Goal: Task Accomplishment & Management: Complete application form

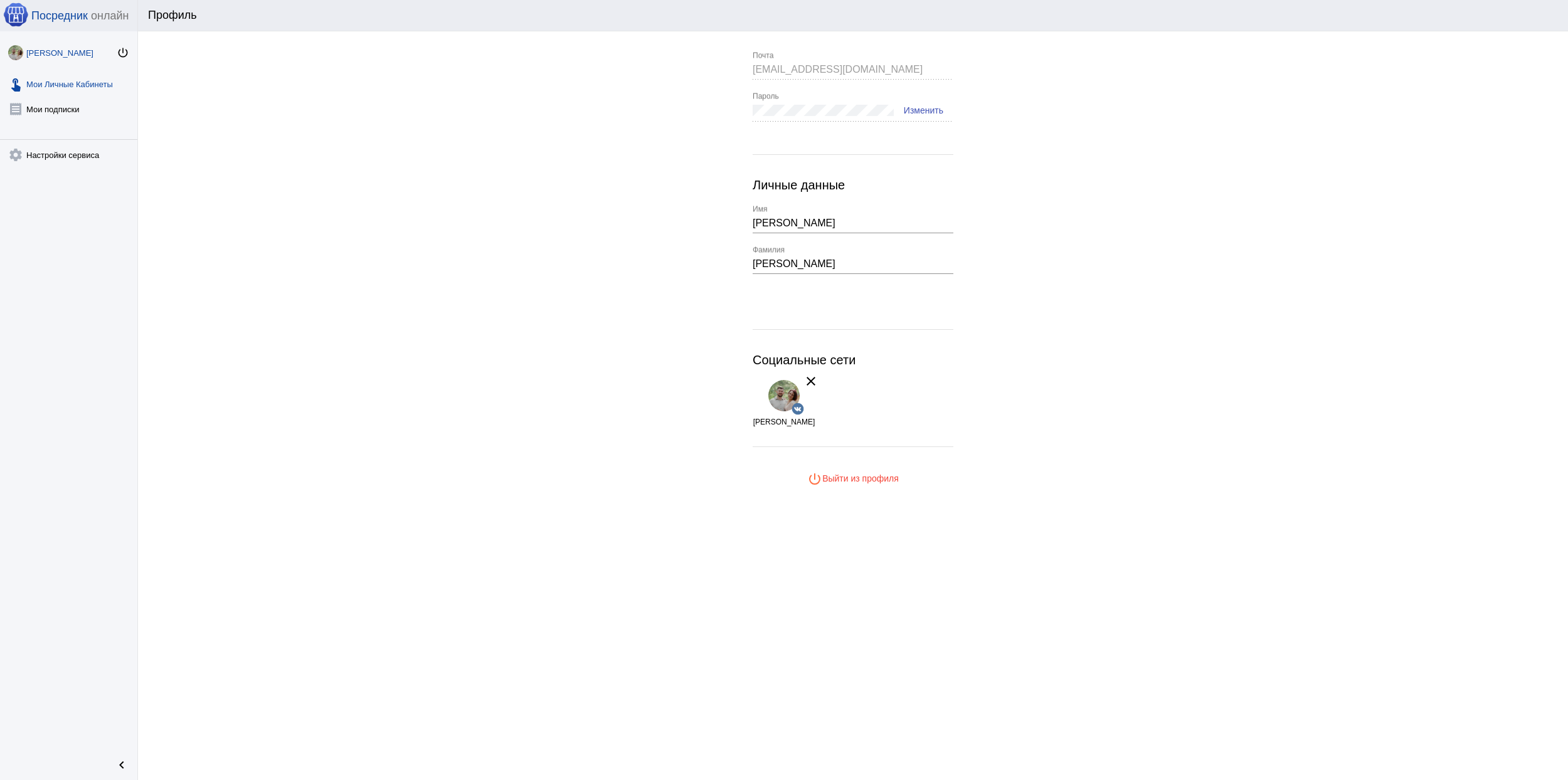
click at [88, 86] on link "touch_app Мои Личные Кабинеты" at bounding box center [68, 82] width 138 height 25
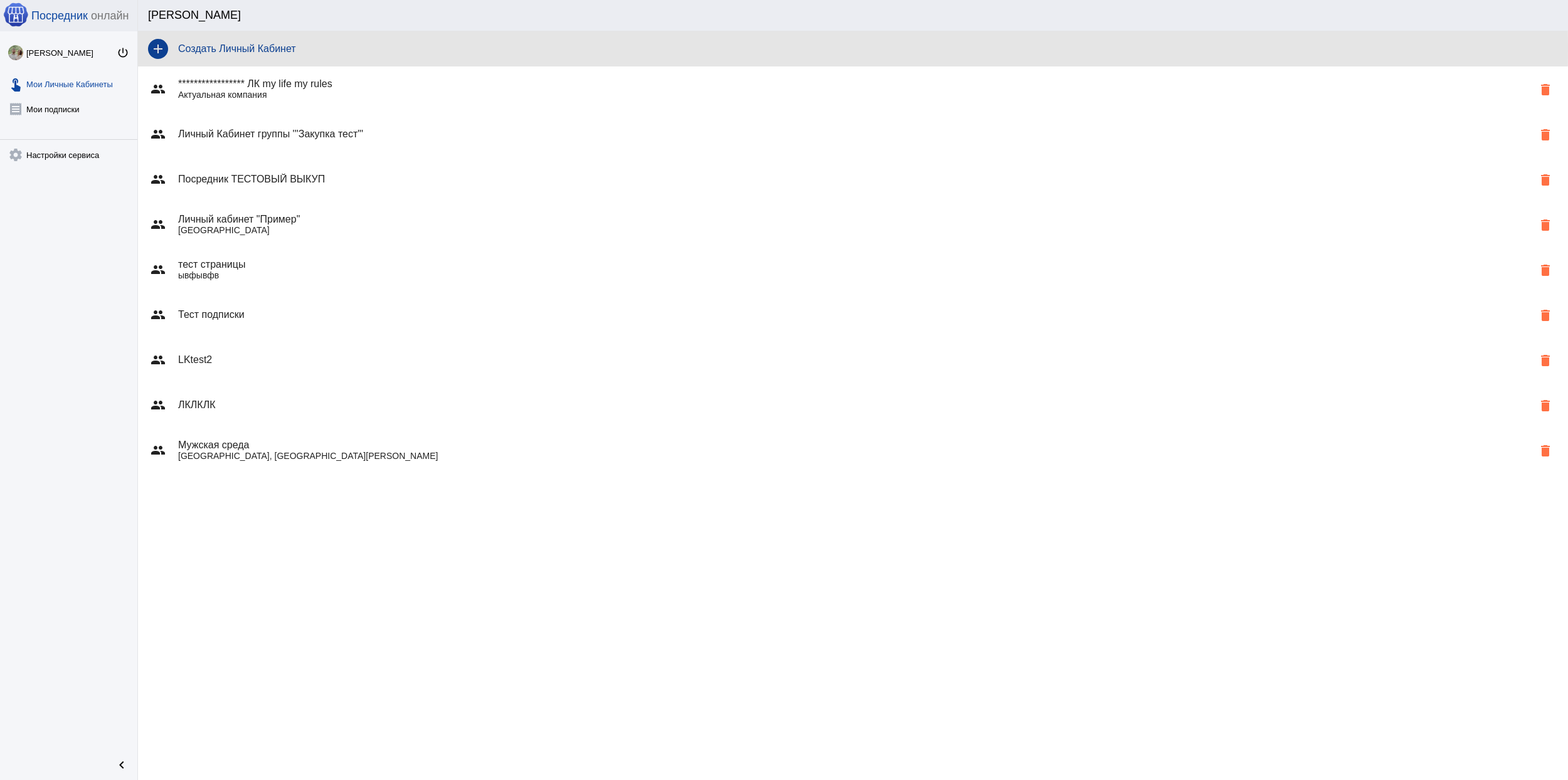
click at [249, 47] on h4 "Создать Личный Кабинет" at bounding box center [868, 49] width 1380 height 11
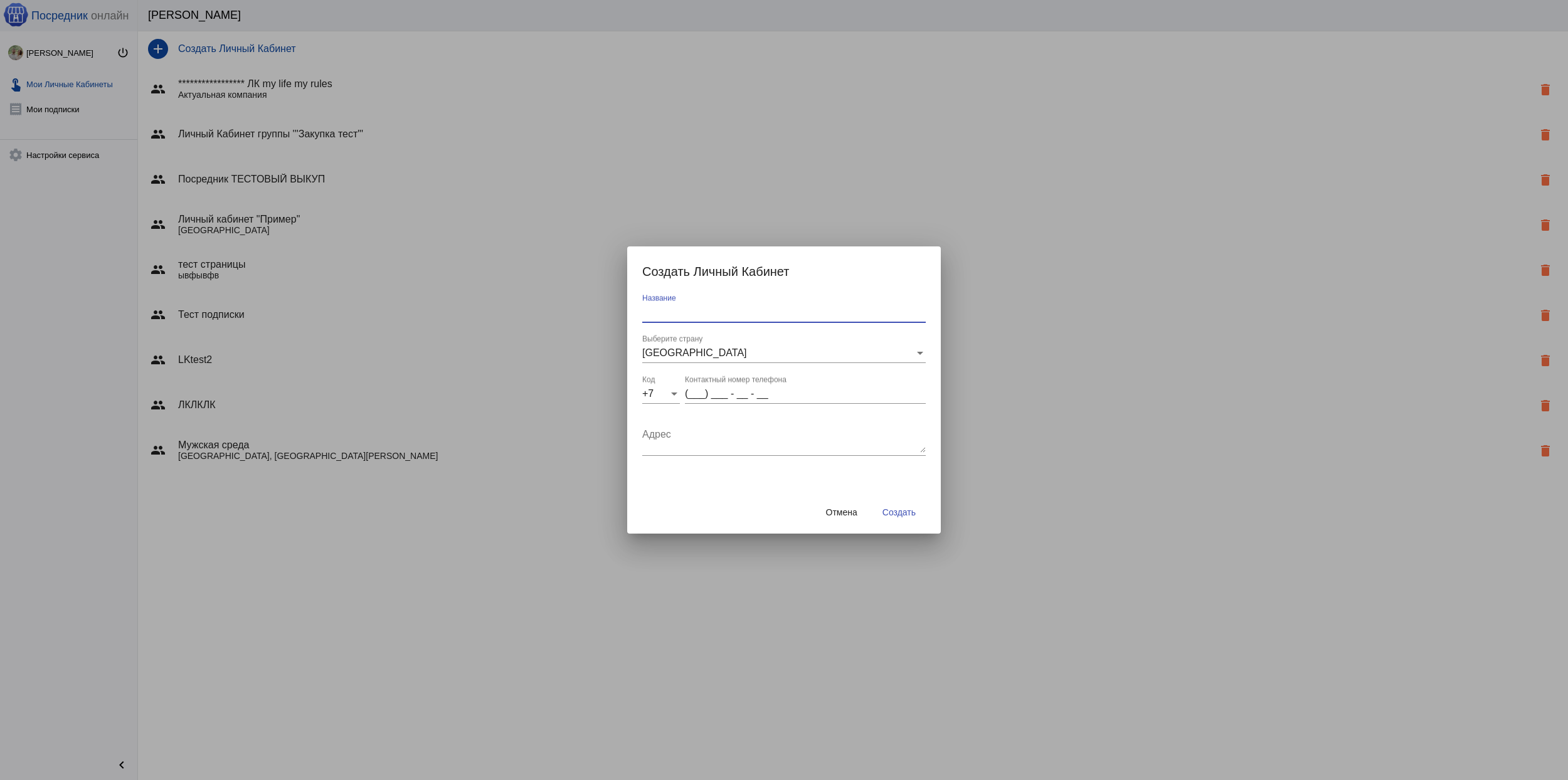
click at [725, 312] on input "Название" at bounding box center [784, 312] width 284 height 11
type input "1515"
click at [695, 390] on input "(___) ___ - __ - __" at bounding box center [805, 394] width 241 height 11
type input "(951) 254 - 13 - 49"
click at [718, 447] on textarea "Адрес" at bounding box center [784, 440] width 284 height 25
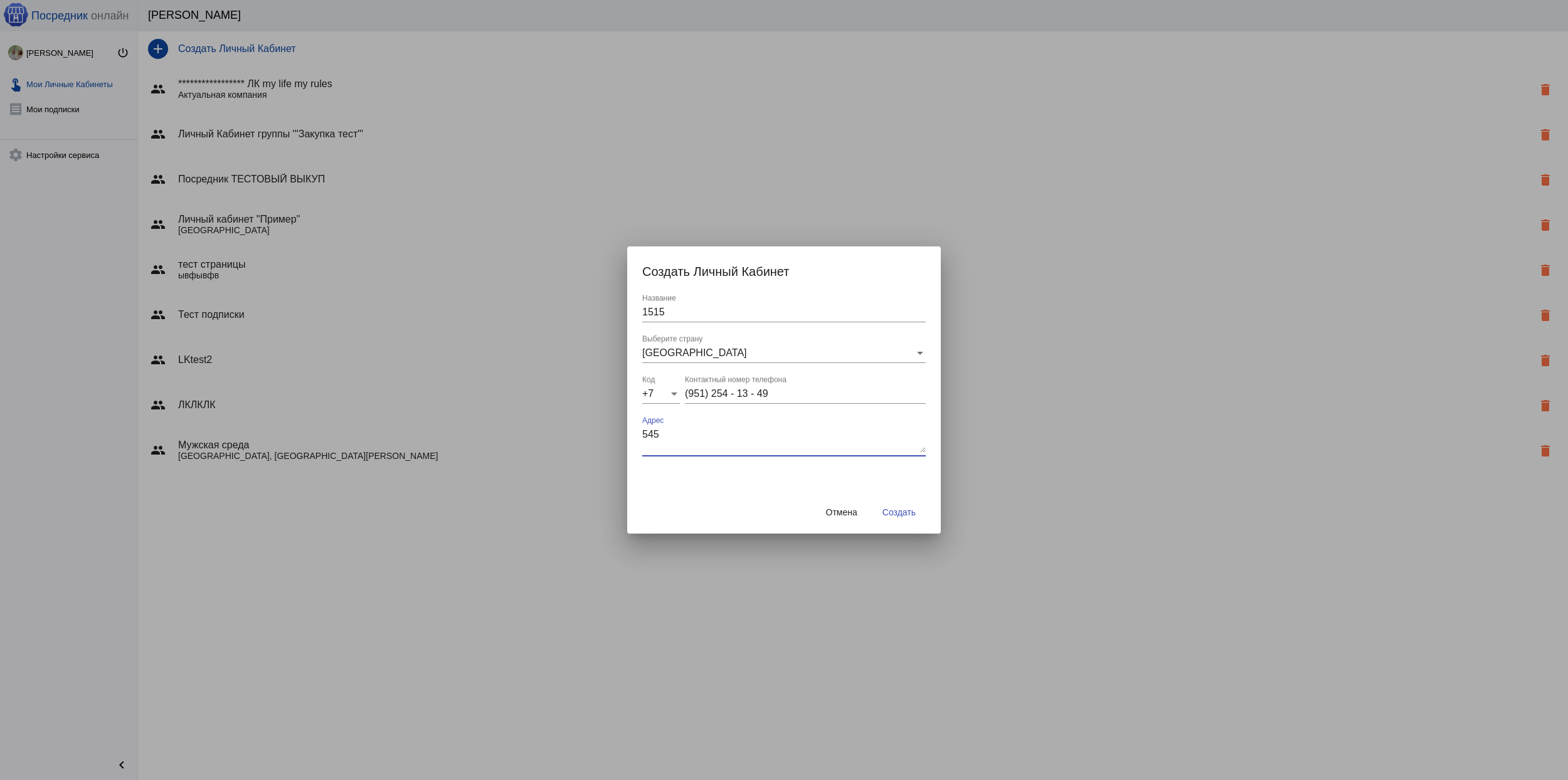
type textarea "545"
click at [919, 511] on button "Создать" at bounding box center [899, 512] width 53 height 22
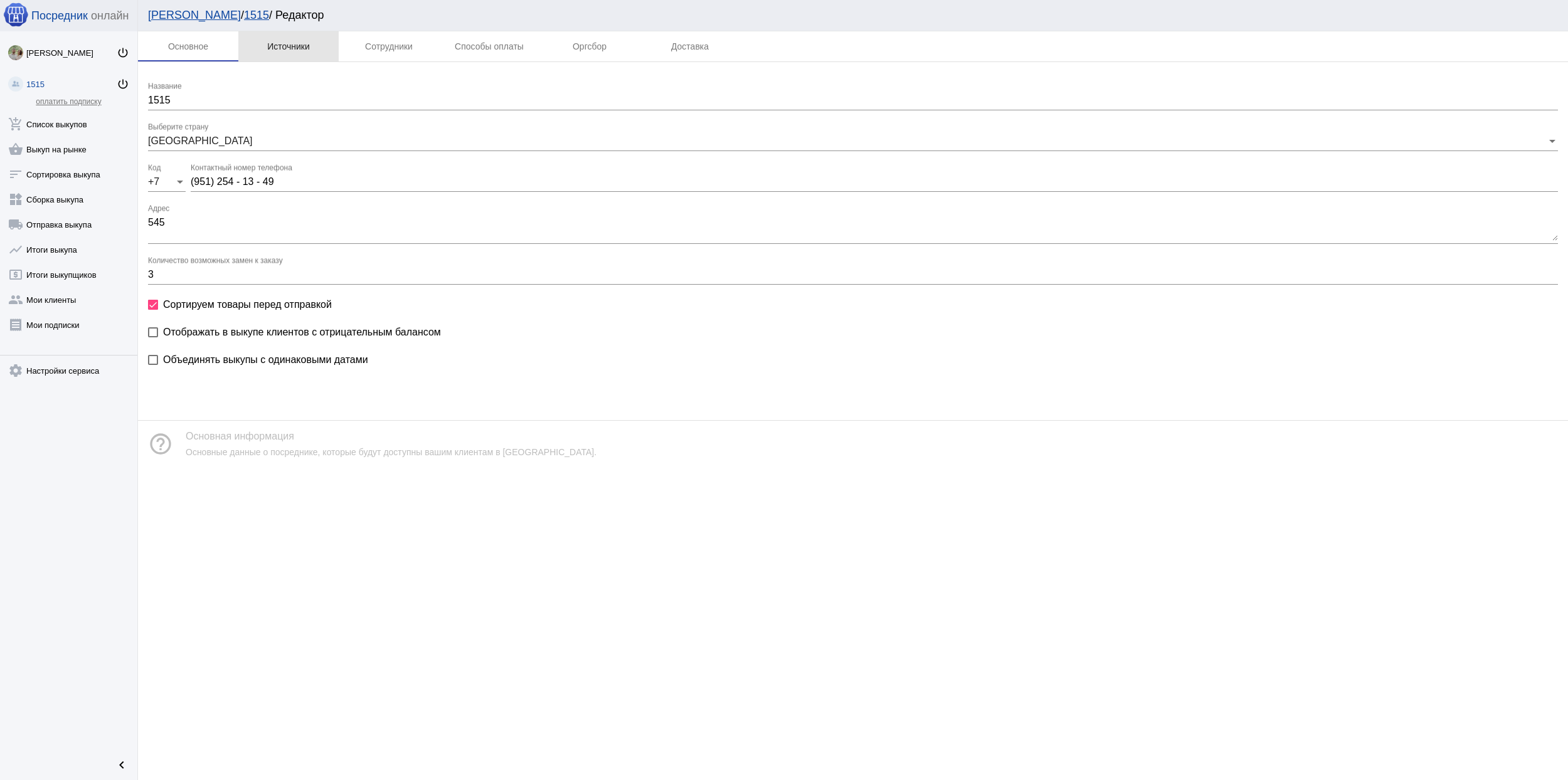
click at [290, 47] on div "Источники" at bounding box center [288, 46] width 43 height 10
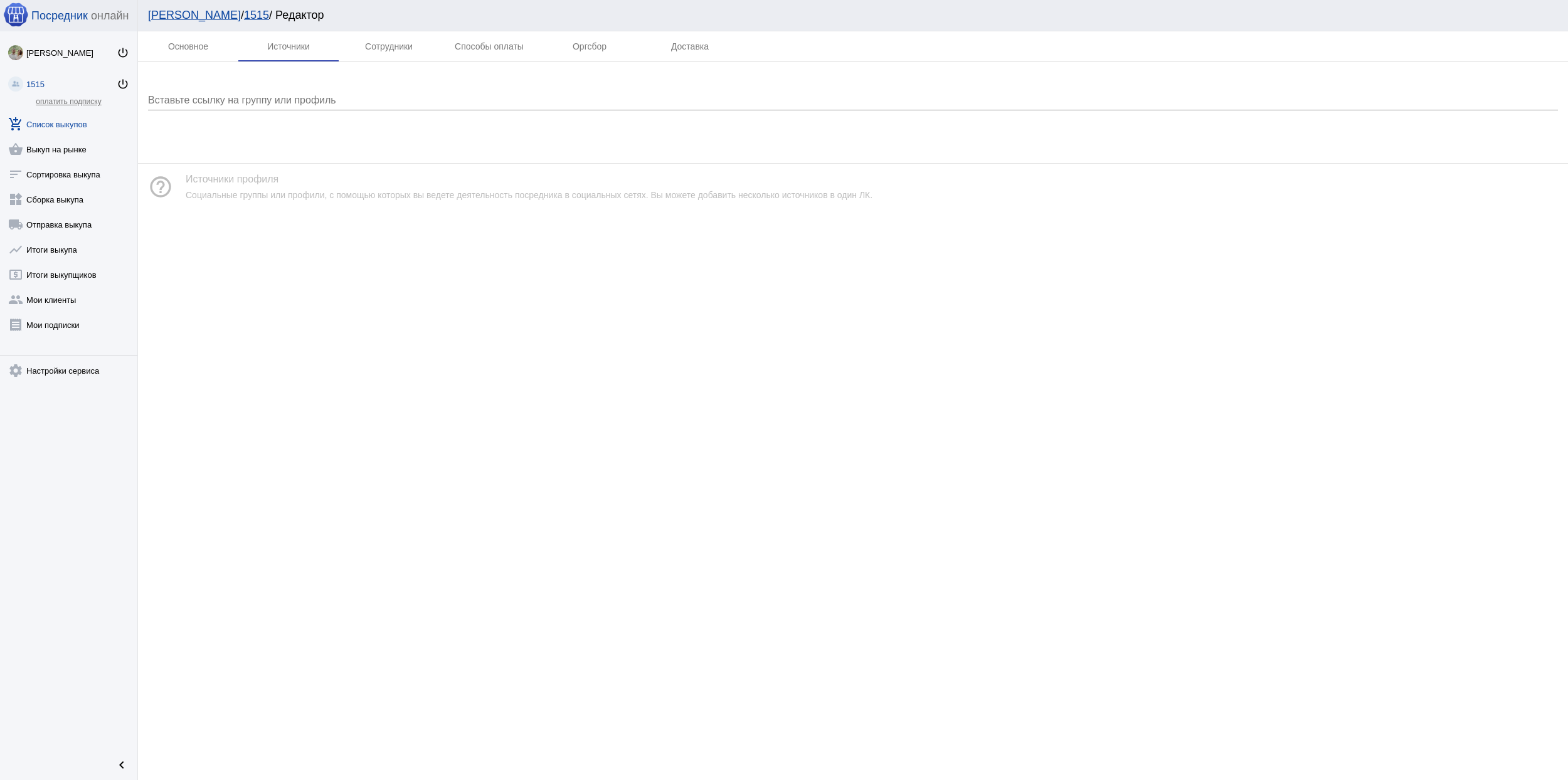
click at [71, 126] on link "add_shopping_cart Список выкупов" at bounding box center [68, 122] width 138 height 25
click at [231, 43] on h4 "Создать новый выкуп" at bounding box center [868, 49] width 1380 height 11
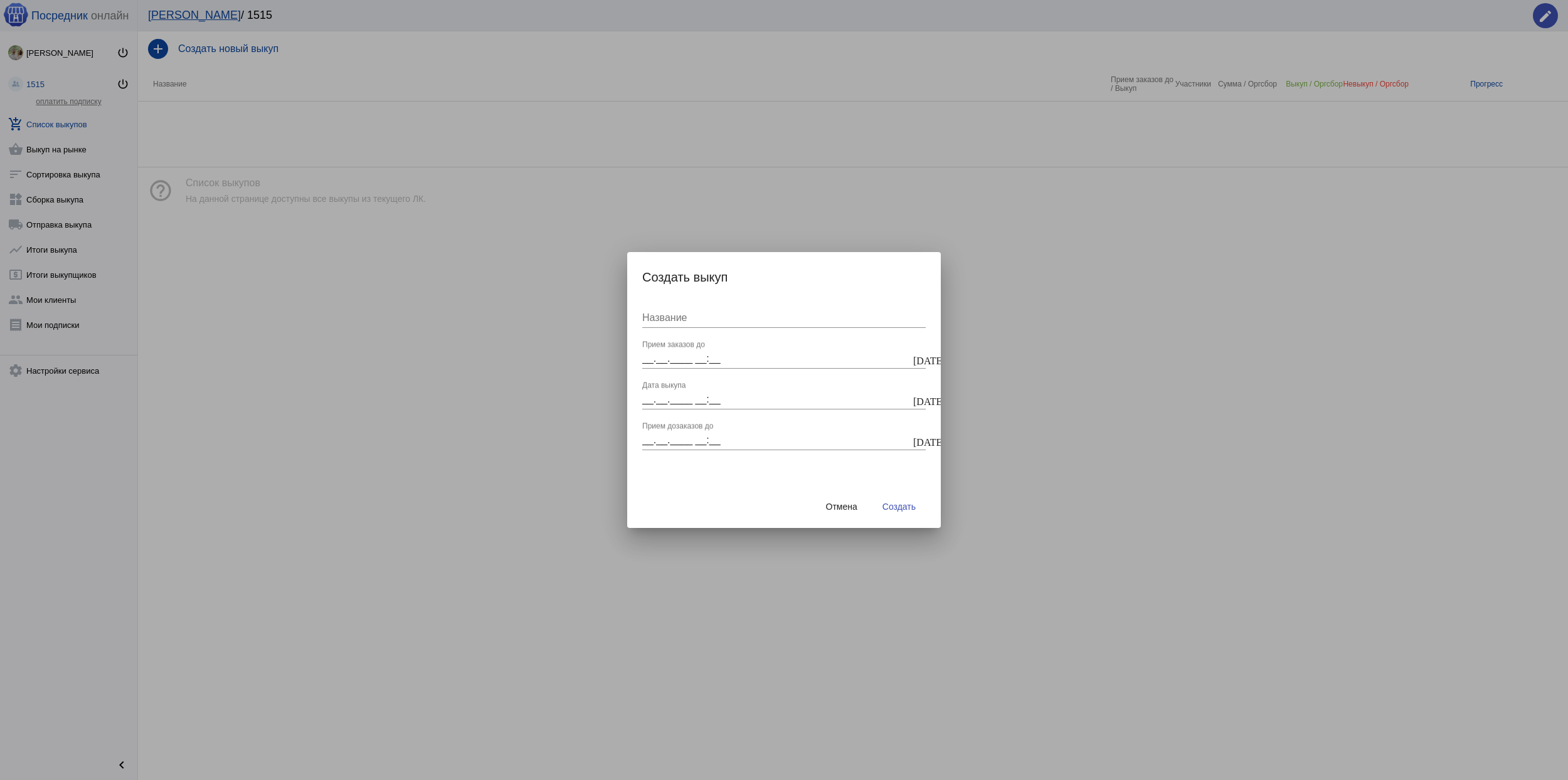
click at [679, 321] on input "Название" at bounding box center [784, 317] width 284 height 11
type input "15"
click at [675, 339] on div "15 Название" at bounding box center [784, 320] width 284 height 41
click at [679, 357] on input "__.__.____ __:__" at bounding box center [777, 358] width 269 height 11
click at [910, 353] on input "__.__.____ __:__" at bounding box center [777, 358] width 269 height 11
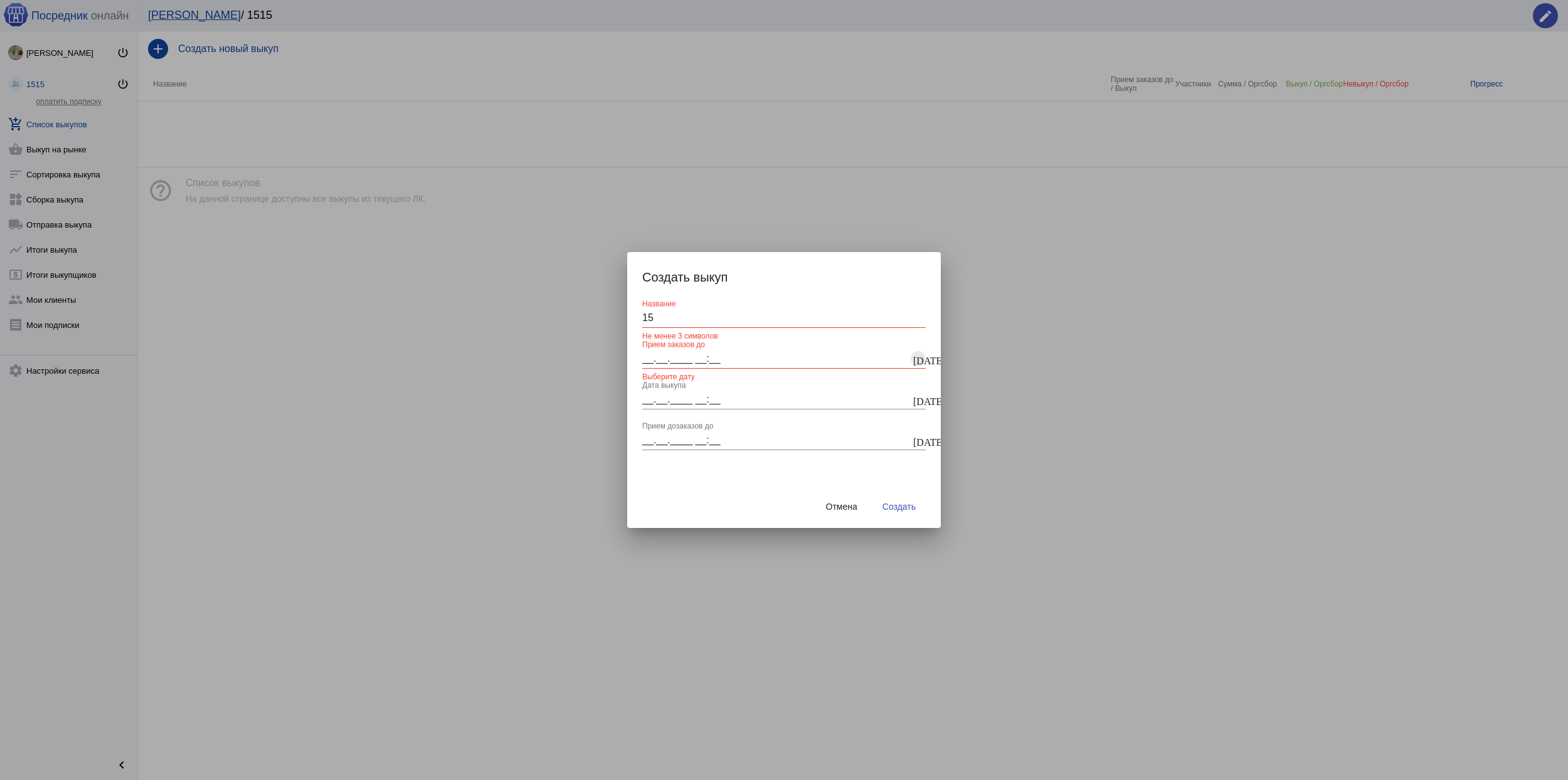
click at [916, 353] on mat-icon "[DATE]" at bounding box center [918, 359] width 10 height 11
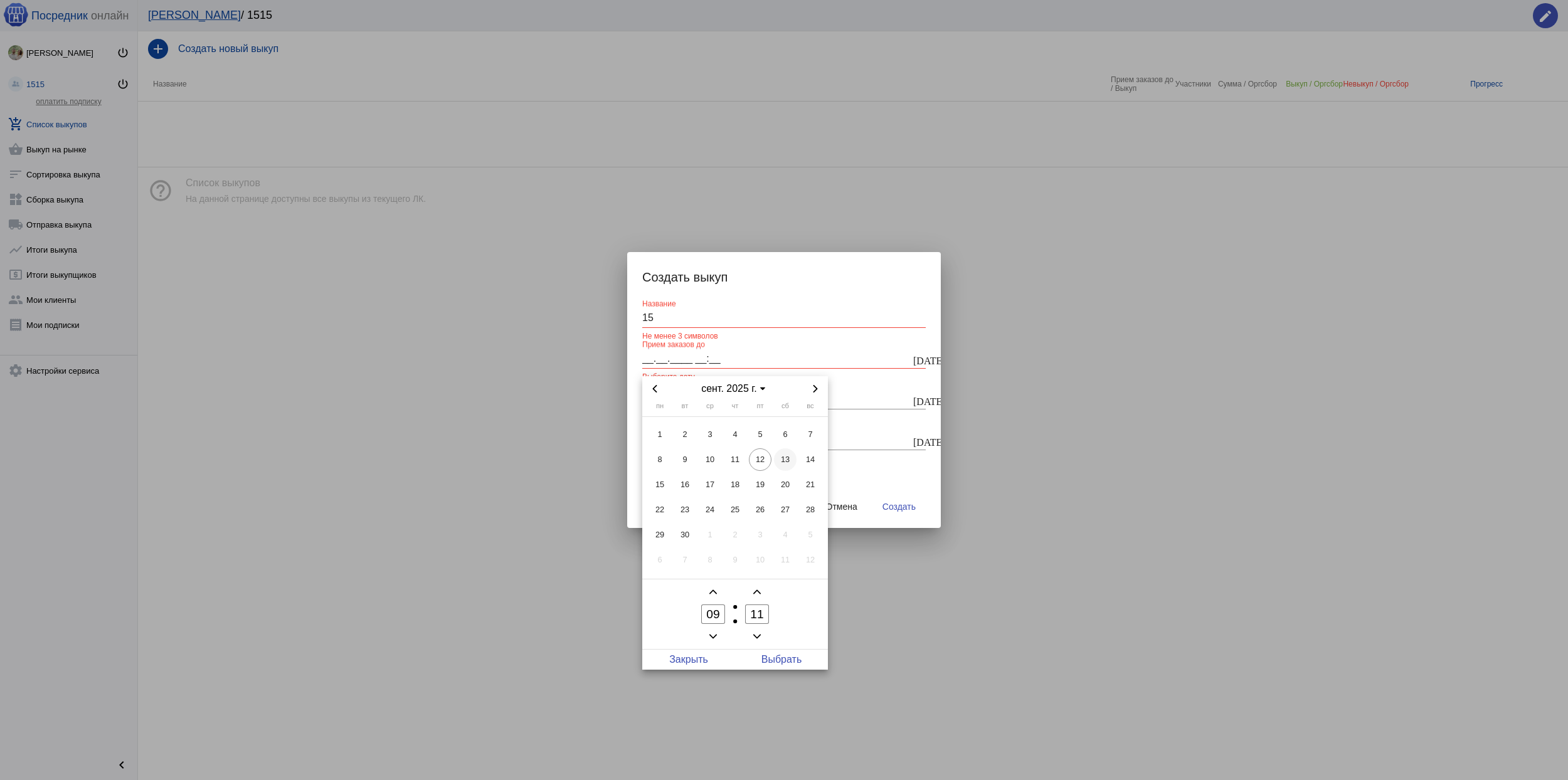
click at [783, 457] on span "13" at bounding box center [785, 459] width 22 height 22
click at [763, 654] on span "Выбрать" at bounding box center [781, 660] width 93 height 20
type input "[DATE] 09:11"
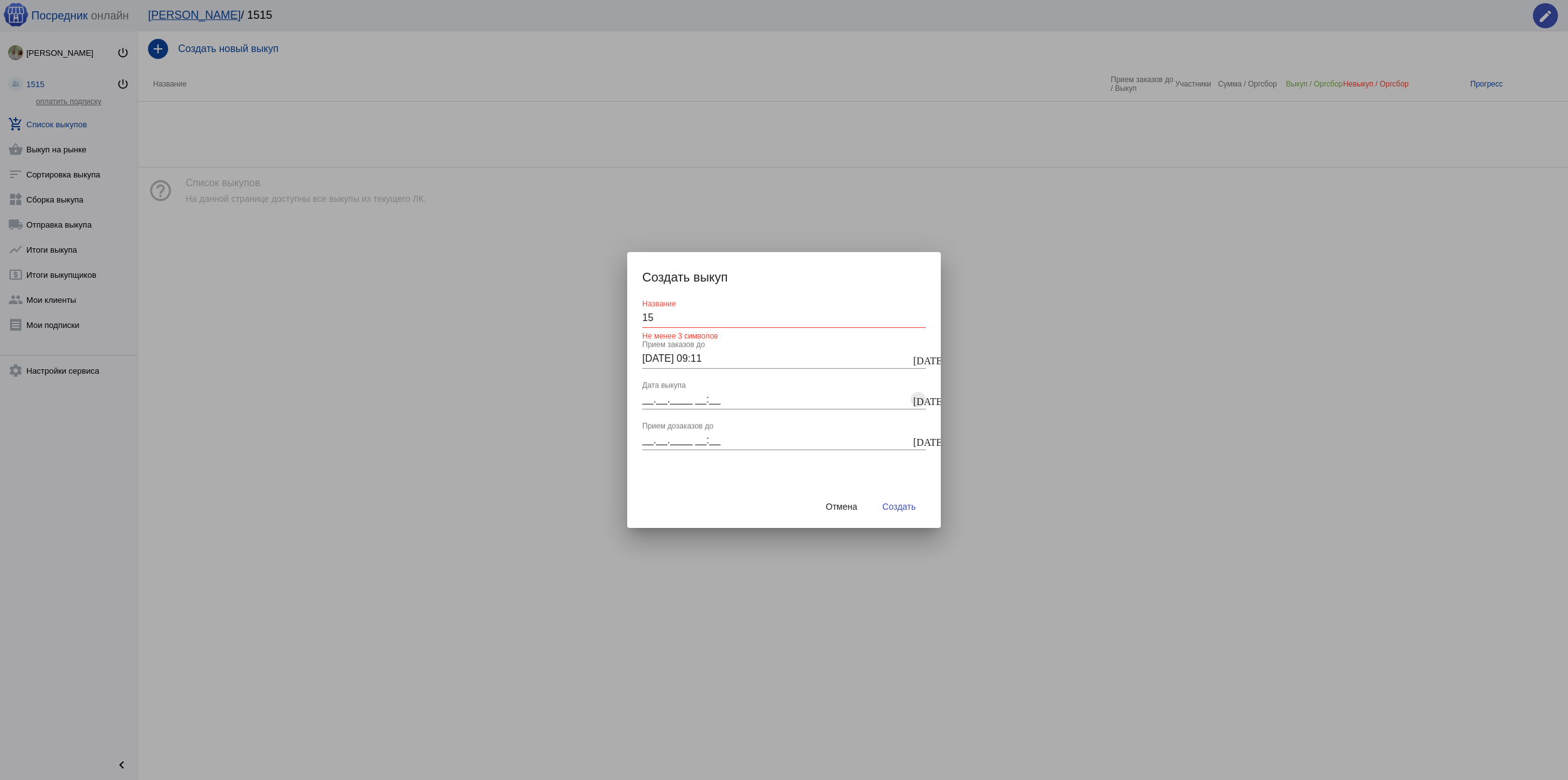
click at [922, 398] on mat-icon "[DATE]" at bounding box center [918, 400] width 10 height 11
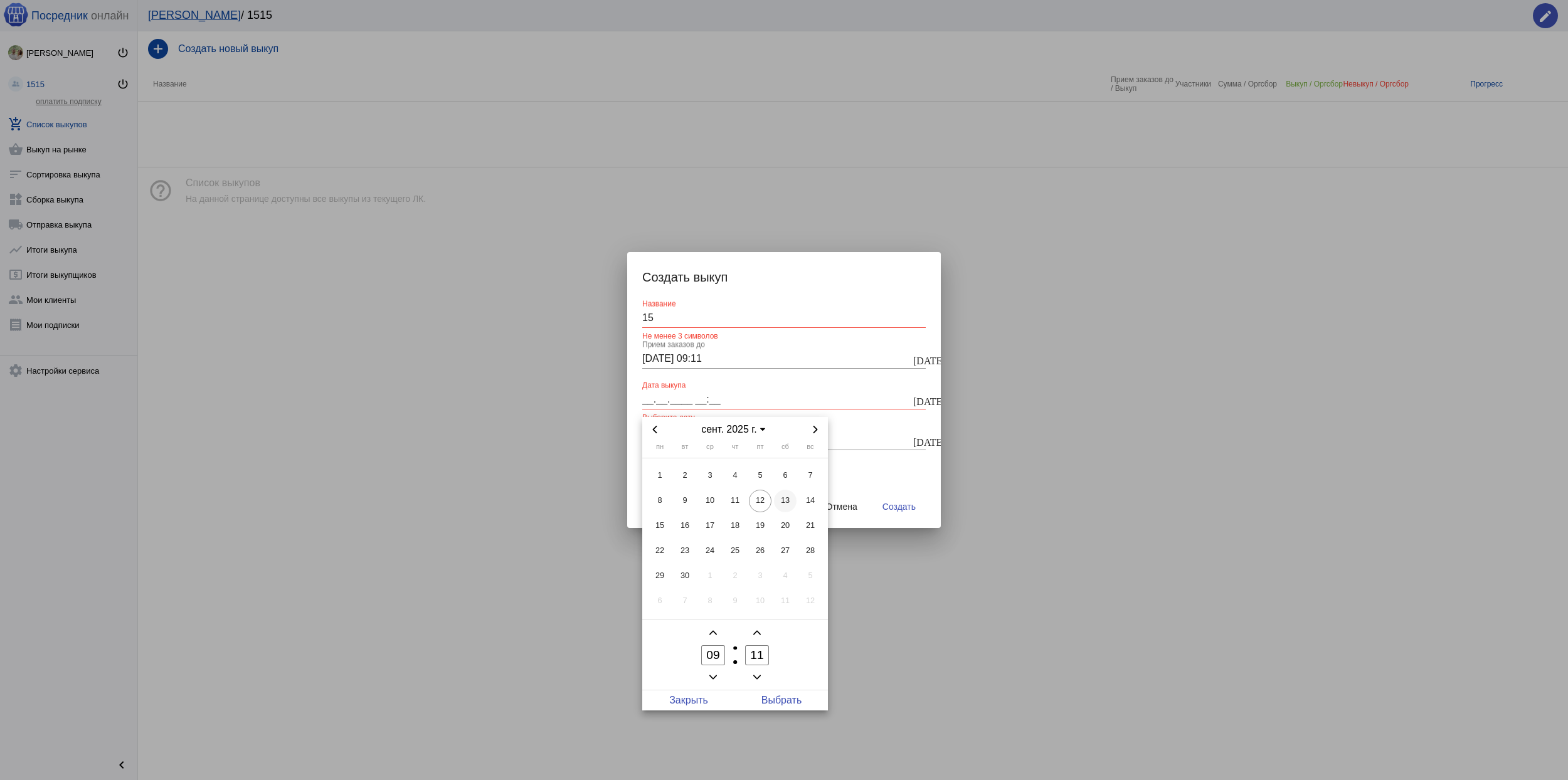
click at [784, 502] on span "13" at bounding box center [785, 501] width 22 height 22
click at [784, 698] on span "Выбрать" at bounding box center [781, 700] width 93 height 20
type input "[DATE] 09:11"
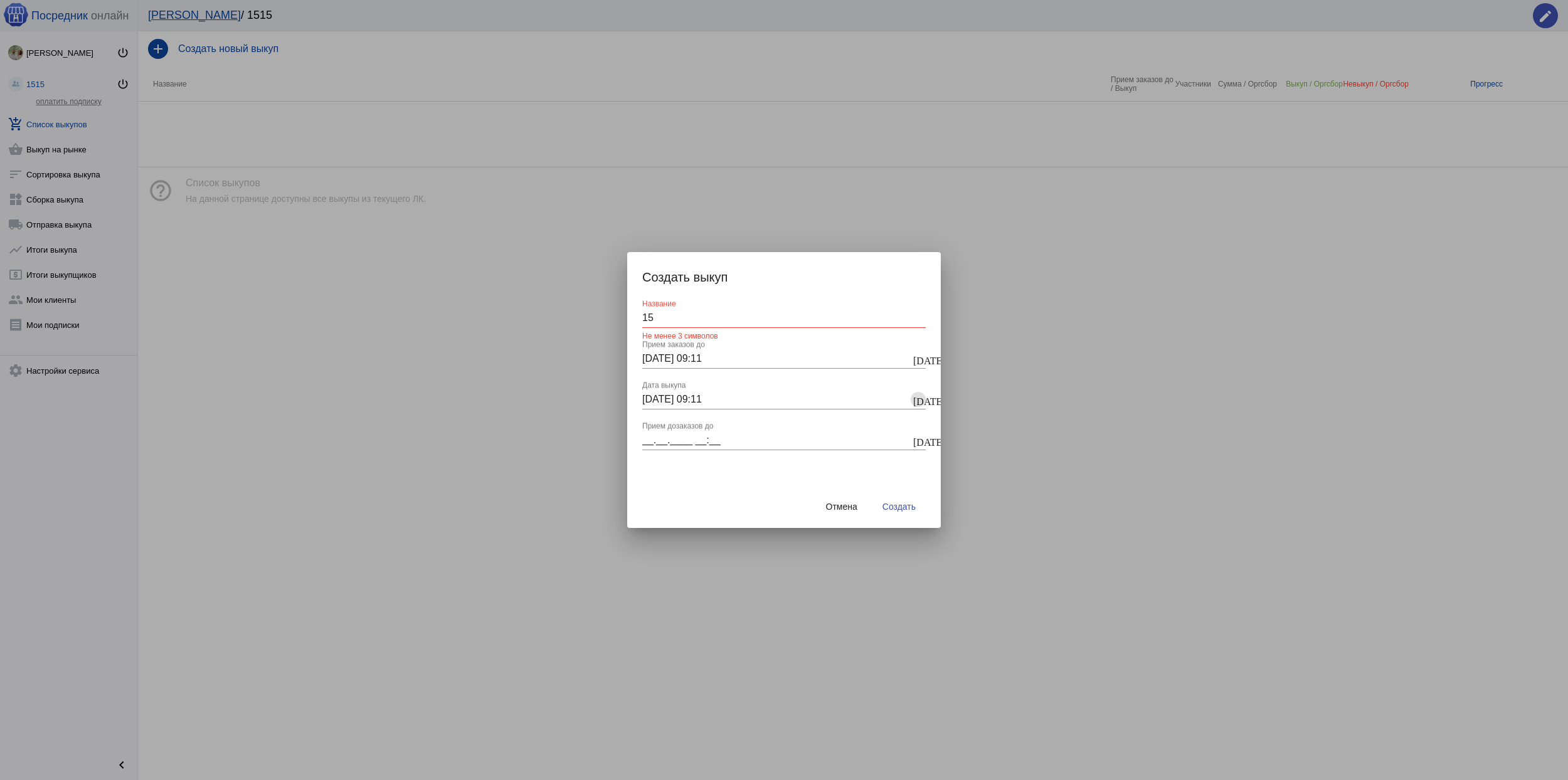
click at [918, 440] on mat-icon "[DATE]" at bounding box center [918, 440] width 10 height 11
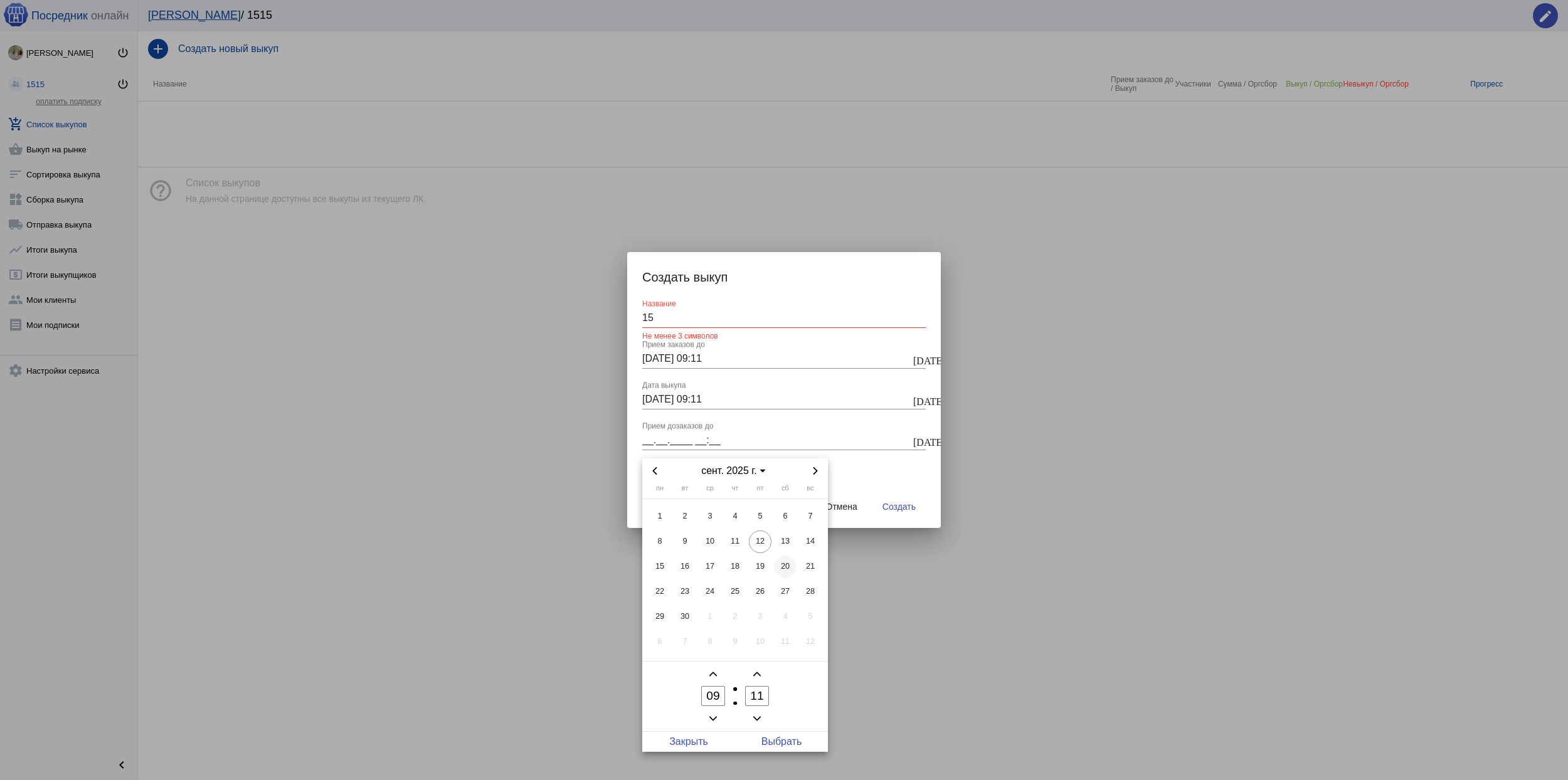
drag, startPoint x: 781, startPoint y: 545, endPoint x: 783, endPoint y: 569, distance: 24.1
click at [781, 543] on span "13" at bounding box center [785, 542] width 22 height 22
click at [781, 744] on span "Выбрать" at bounding box center [781, 742] width 93 height 20
type input "[DATE] 09:11"
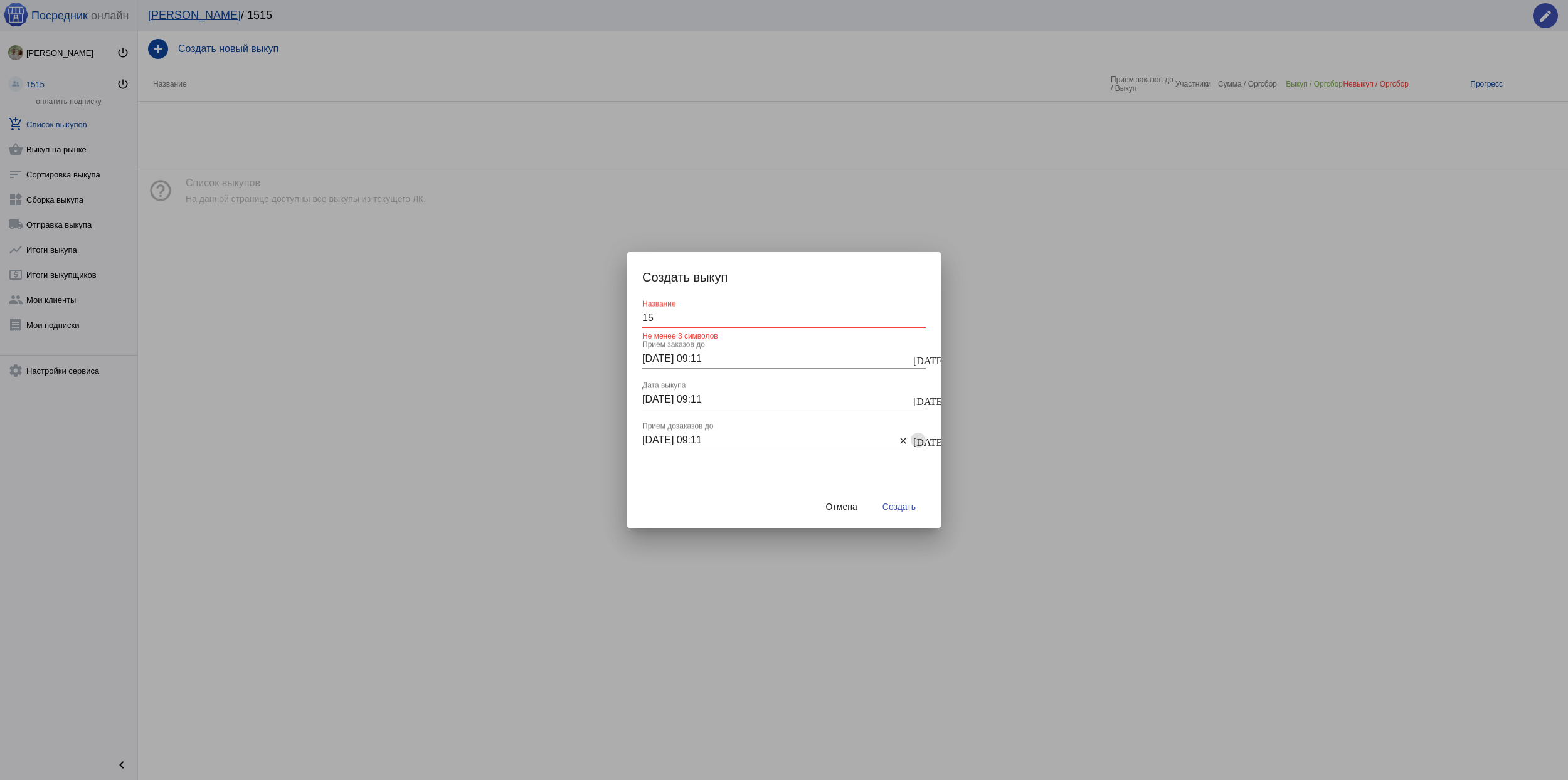
click at [685, 317] on input "15" at bounding box center [784, 317] width 284 height 11
type input "15545"
click at [906, 504] on span "Создать" at bounding box center [899, 506] width 33 height 10
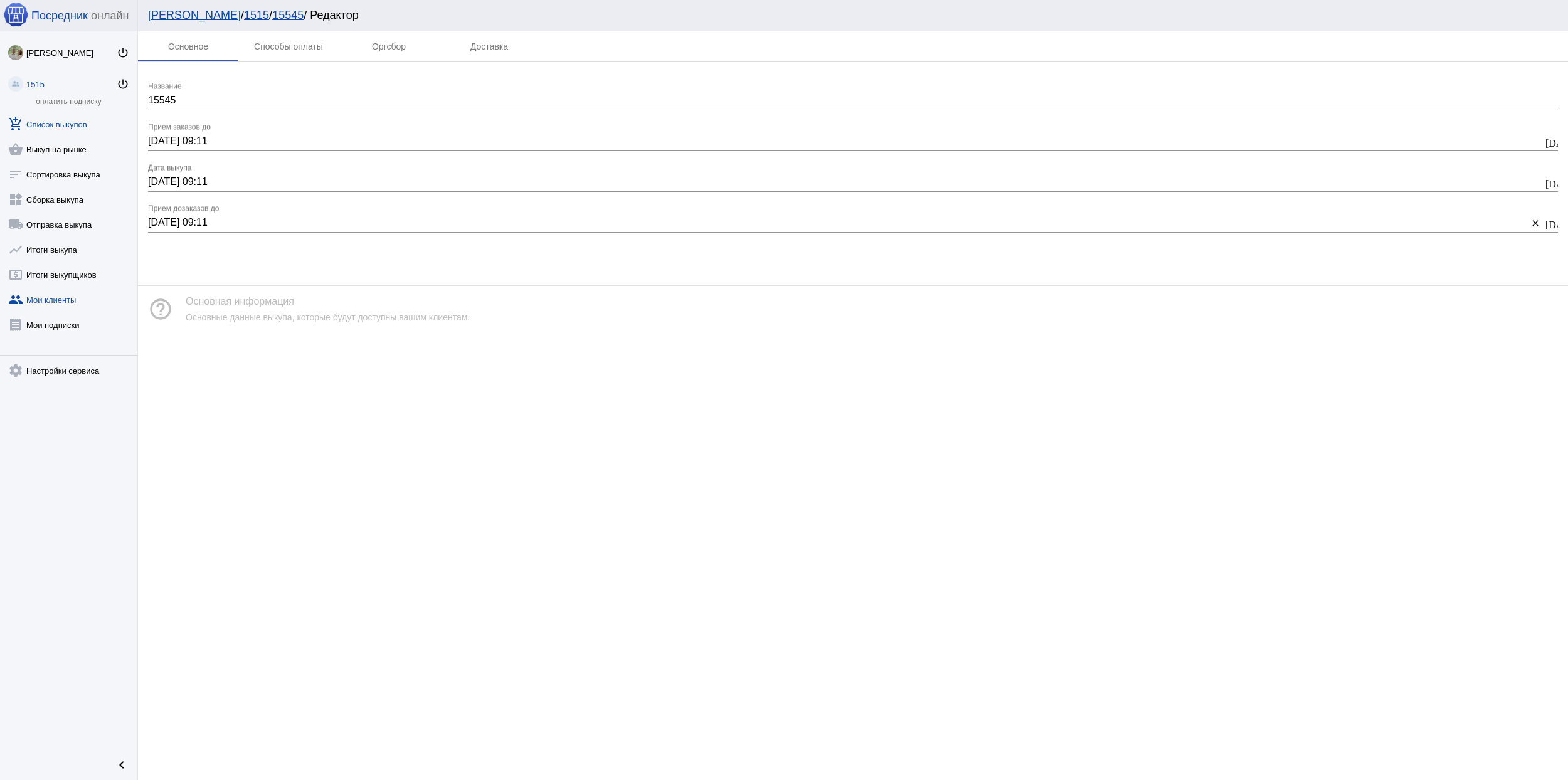
click at [63, 299] on link "group Мои клиенты" at bounding box center [68, 298] width 138 height 25
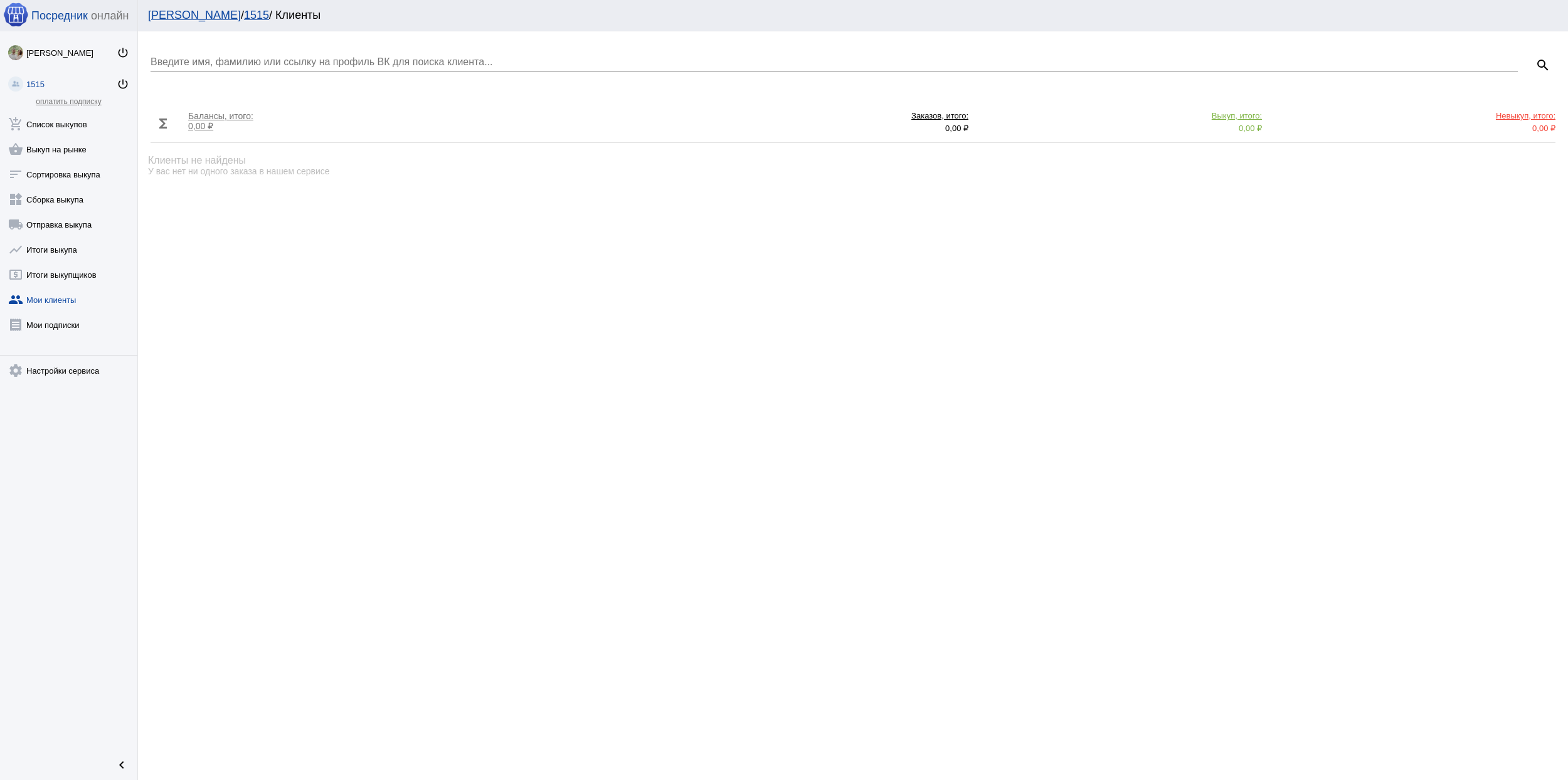
click at [35, 304] on link "group Мои клиенты" at bounding box center [68, 298] width 138 height 25
click at [45, 329] on link "receipt [PERSON_NAME] подписки" at bounding box center [68, 323] width 138 height 25
